Goal: Information Seeking & Learning: Check status

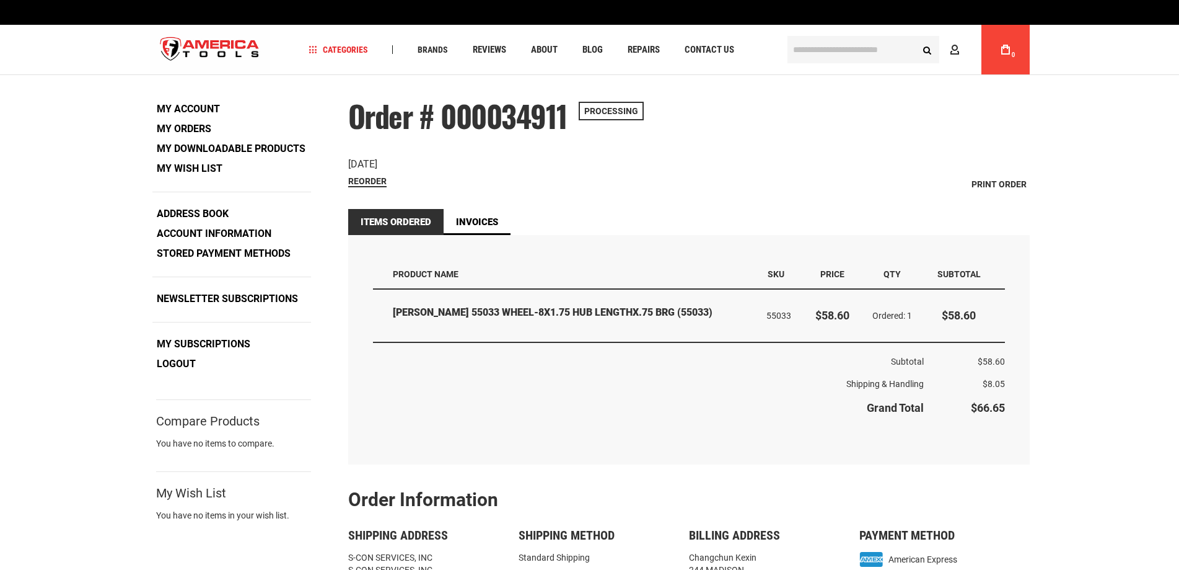
click at [663, 387] on th "Shipping & Handling" at bounding box center [649, 383] width 552 height 22
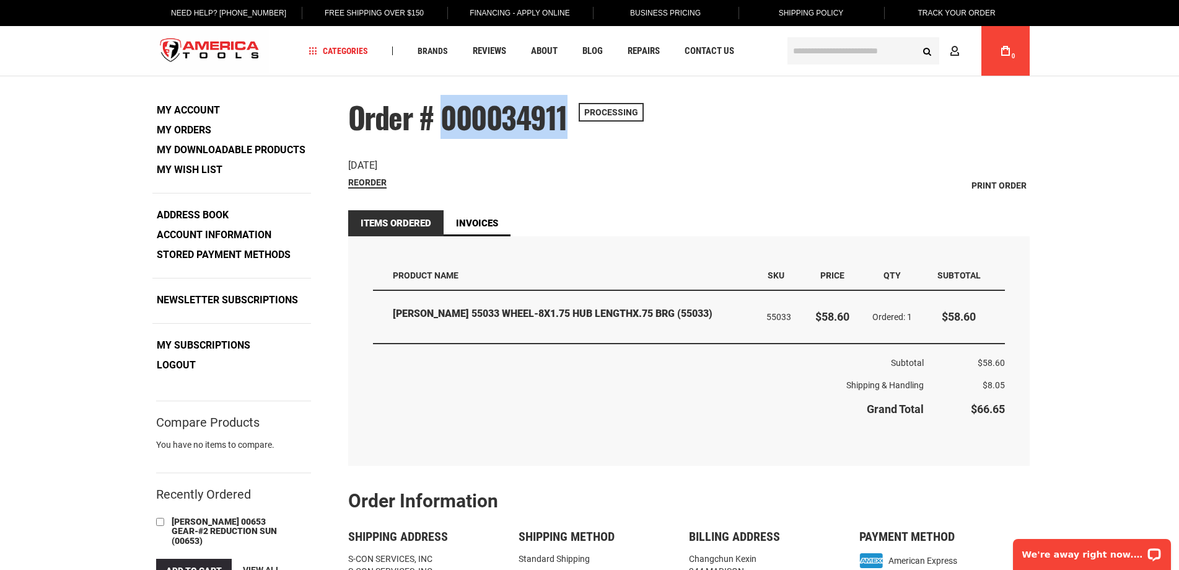
drag, startPoint x: 447, startPoint y: 113, endPoint x: 565, endPoint y: 121, distance: 118.7
click at [565, 121] on span "Order # 000034911" at bounding box center [458, 117] width 220 height 44
copy span "000034911"
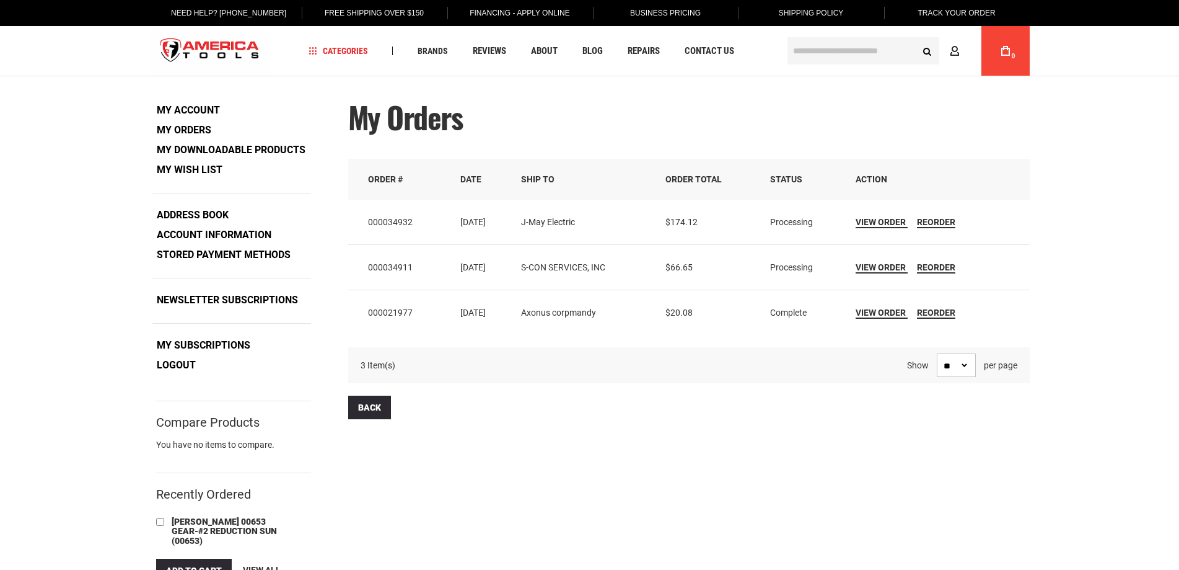
click at [387, 218] on td "000034932" at bounding box center [400, 222] width 104 height 45
click at [880, 217] on span "View Order" at bounding box center [881, 222] width 50 height 10
click at [885, 220] on span "View Order" at bounding box center [881, 222] width 50 height 10
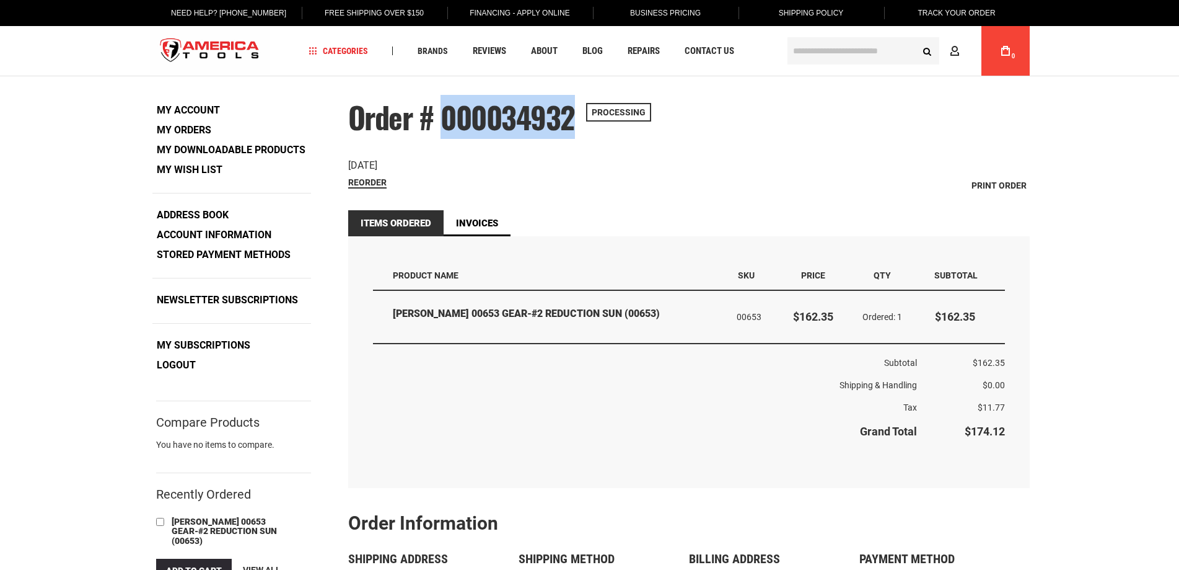
drag, startPoint x: 447, startPoint y: 115, endPoint x: 575, endPoint y: 118, distance: 127.7
click at [575, 118] on span "Order # 000034932" at bounding box center [461, 117] width 227 height 44
copy span "000034932"
